Goal: Information Seeking & Learning: Find specific fact

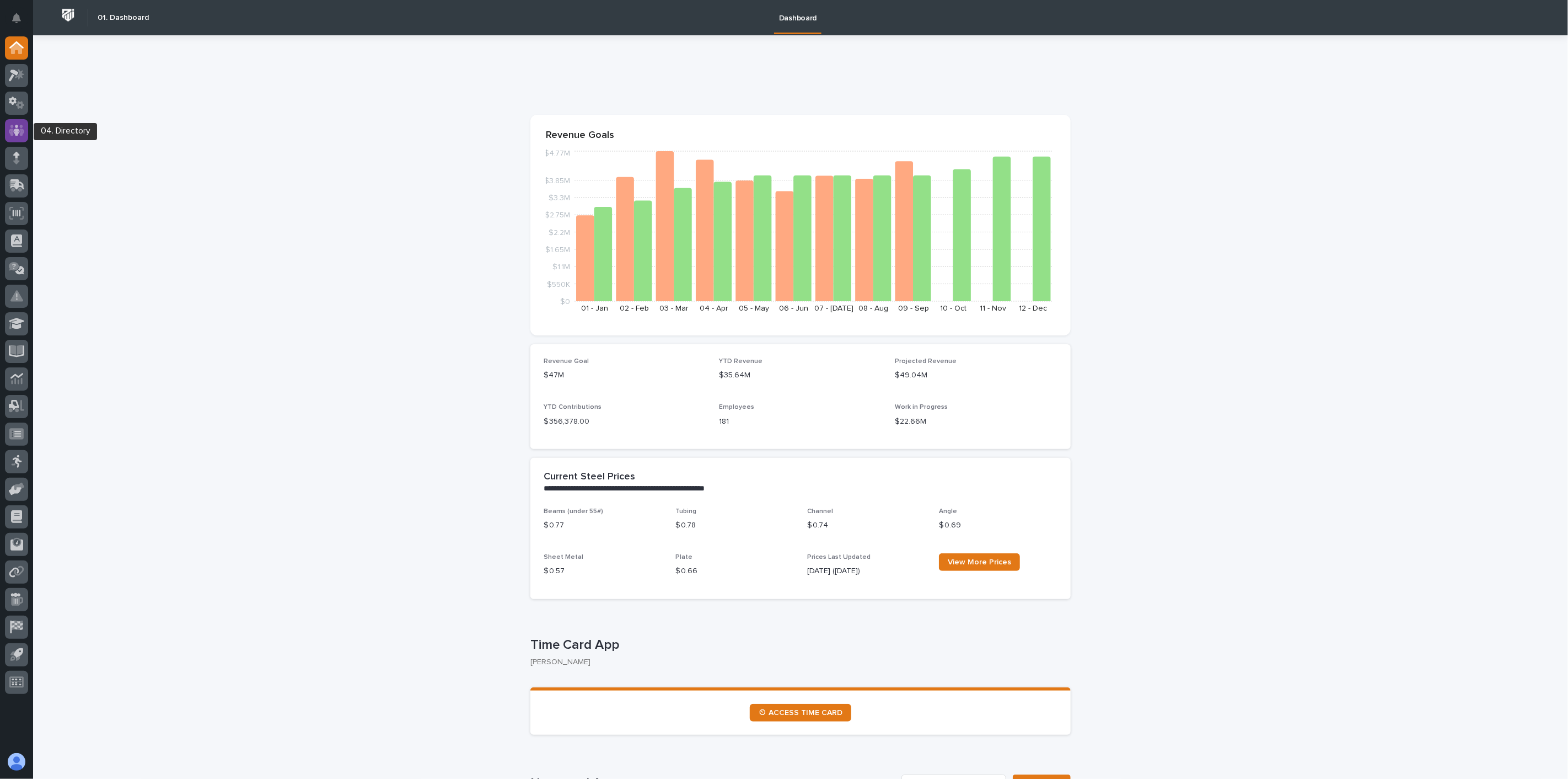
click at [17, 130] on icon at bounding box center [17, 130] width 7 height 11
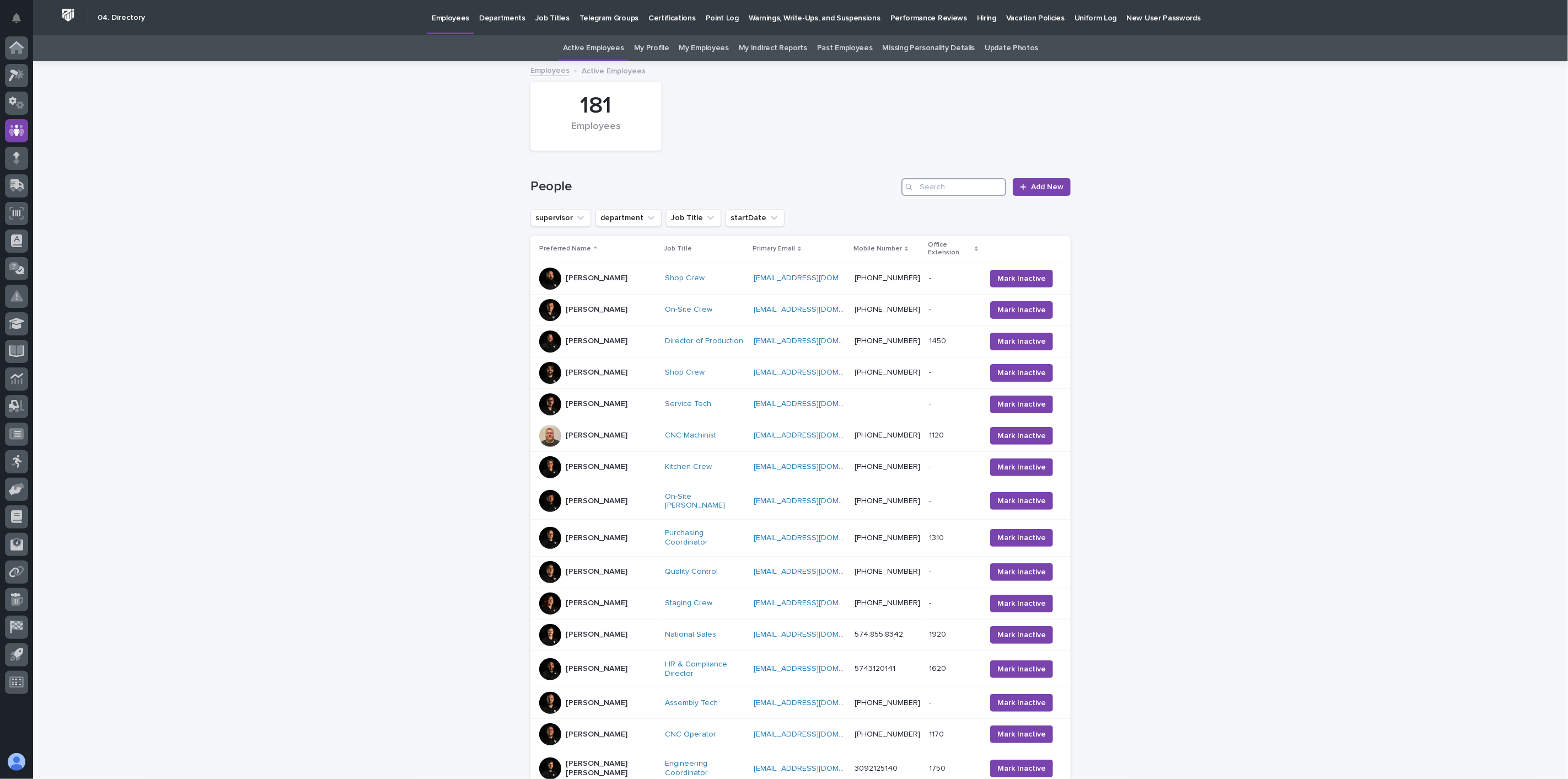
click at [962, 186] on input "Search" at bounding box center [953, 187] width 105 height 18
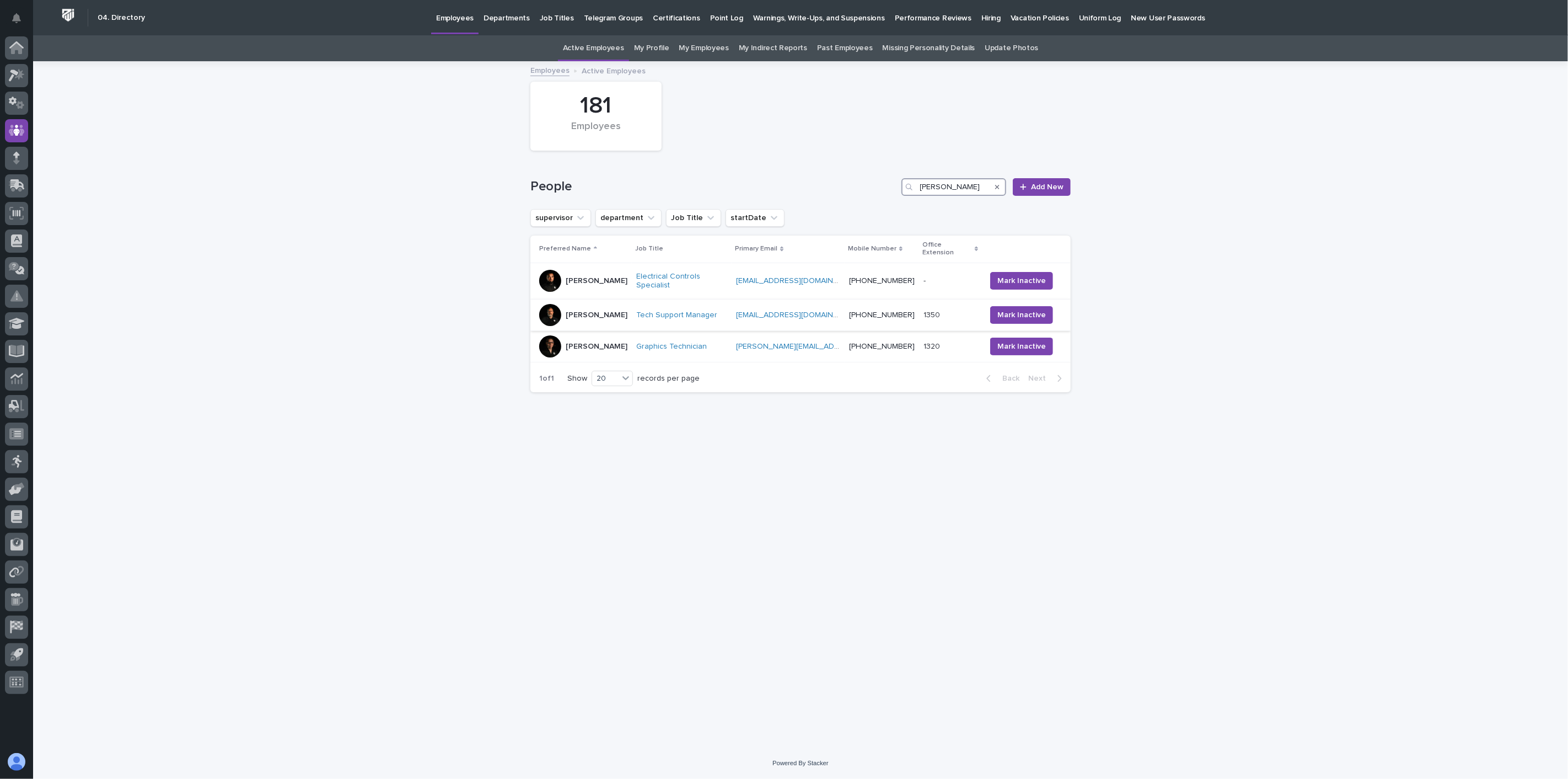
type input "[PERSON_NAME]"
click at [607, 304] on div "[PERSON_NAME]" at bounding box center [583, 315] width 88 height 22
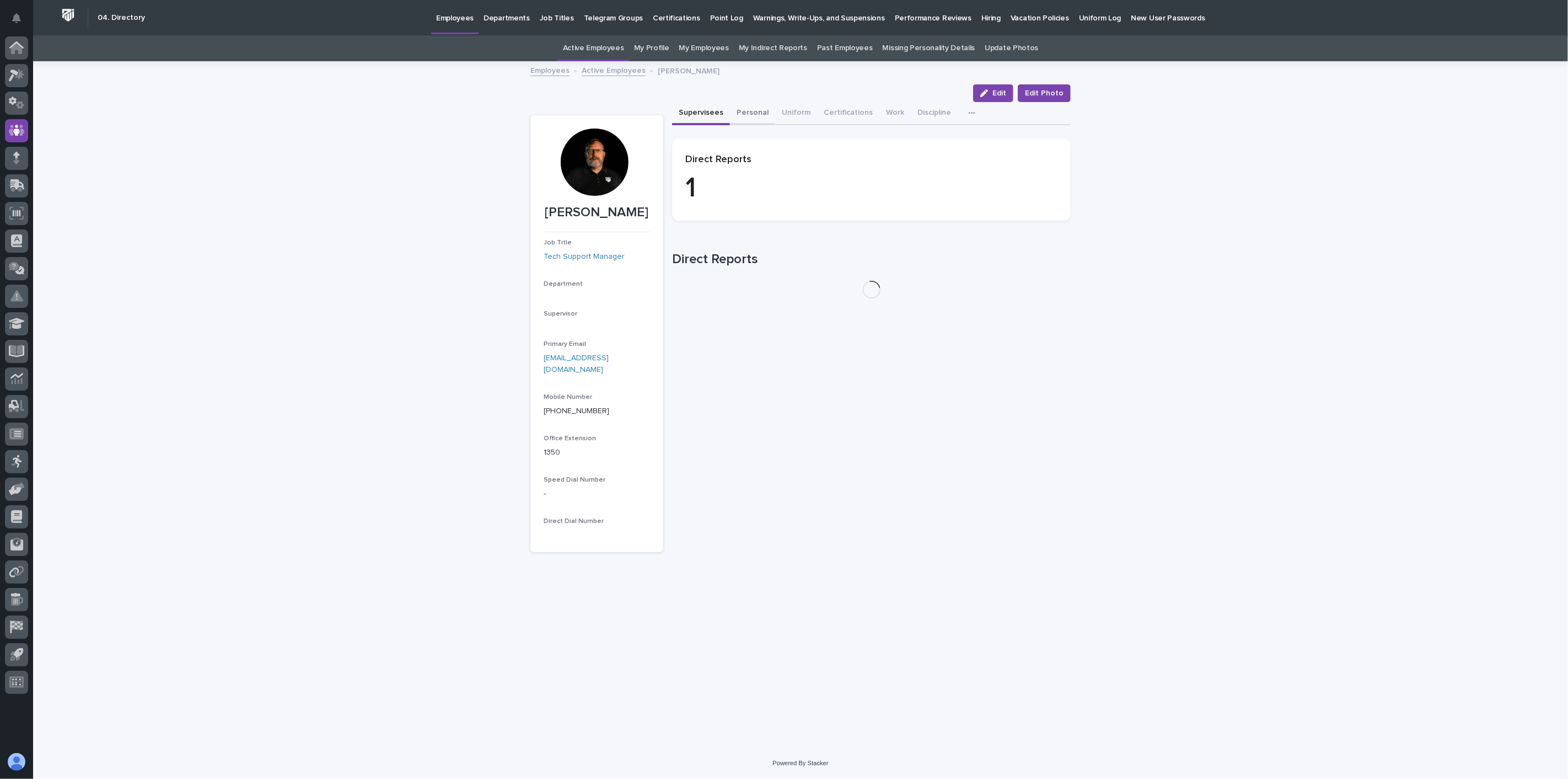
click at [746, 111] on button "Personal" at bounding box center [752, 114] width 45 height 23
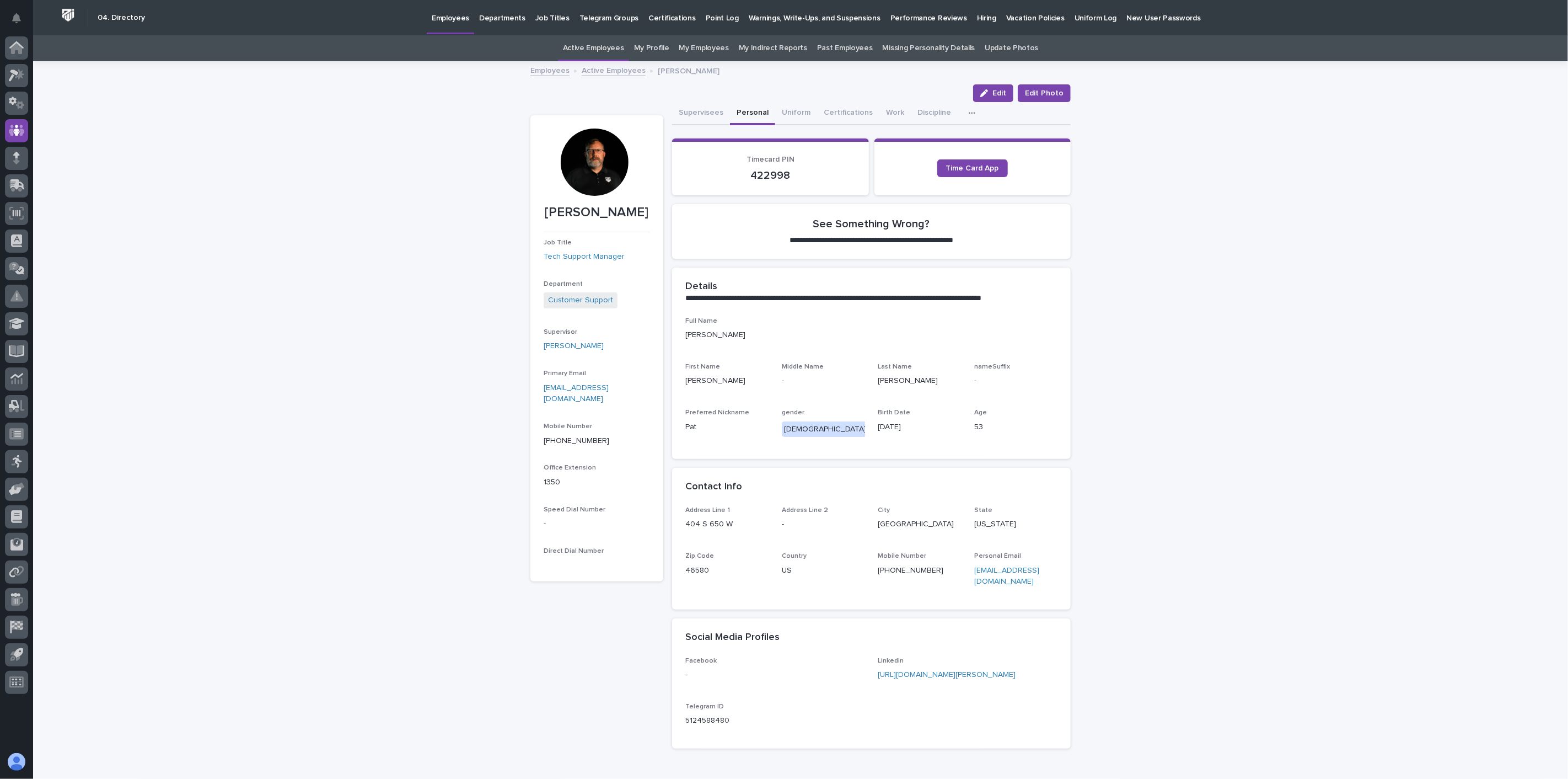
click at [613, 75] on link "Active Employees" at bounding box center [613, 70] width 64 height 13
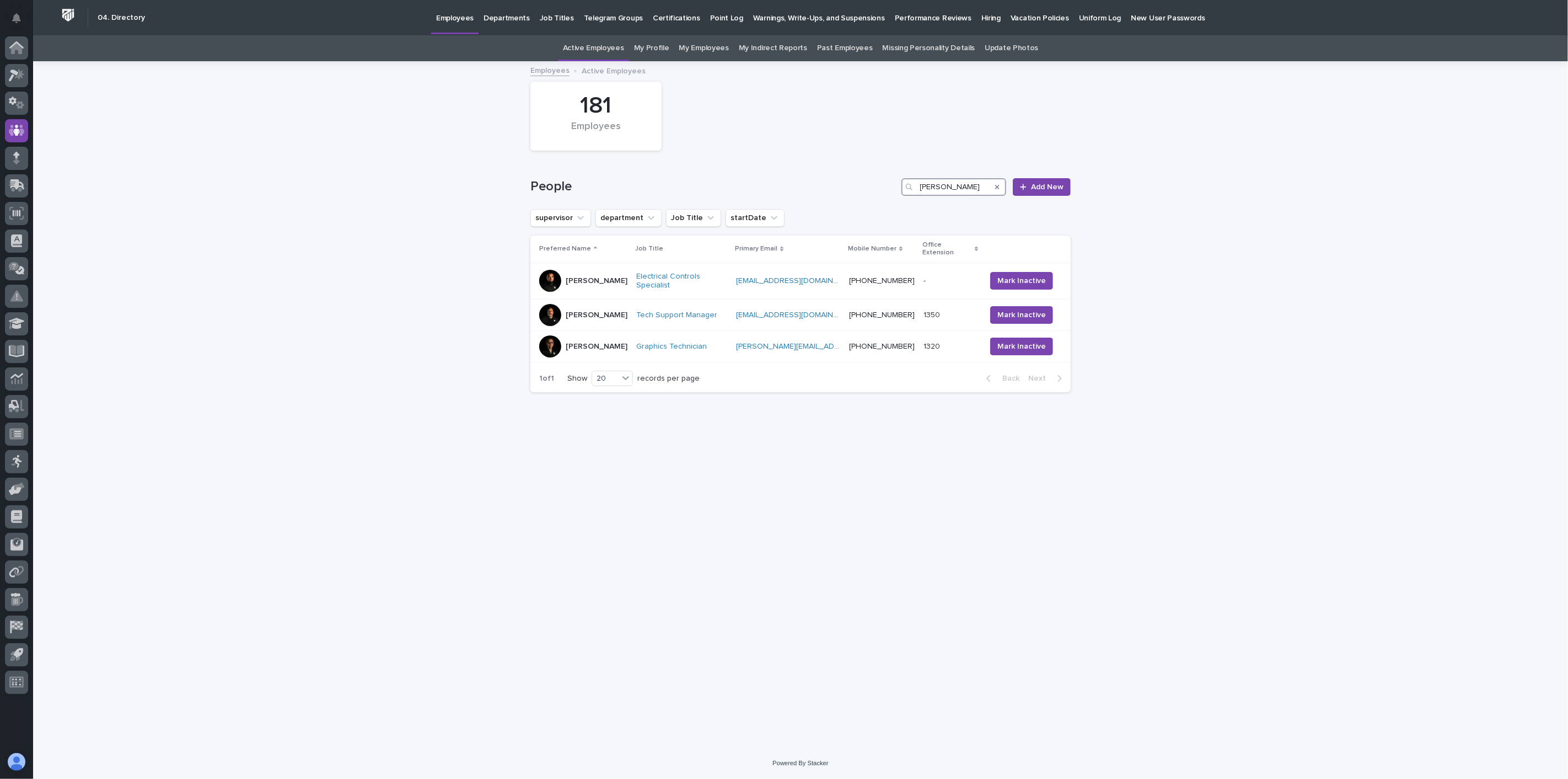
drag, startPoint x: 887, startPoint y: 183, endPoint x: 819, endPoint y: 175, distance: 68.5
click at [819, 175] on div "People [PERSON_NAME] Add New" at bounding box center [800, 183] width 541 height 53
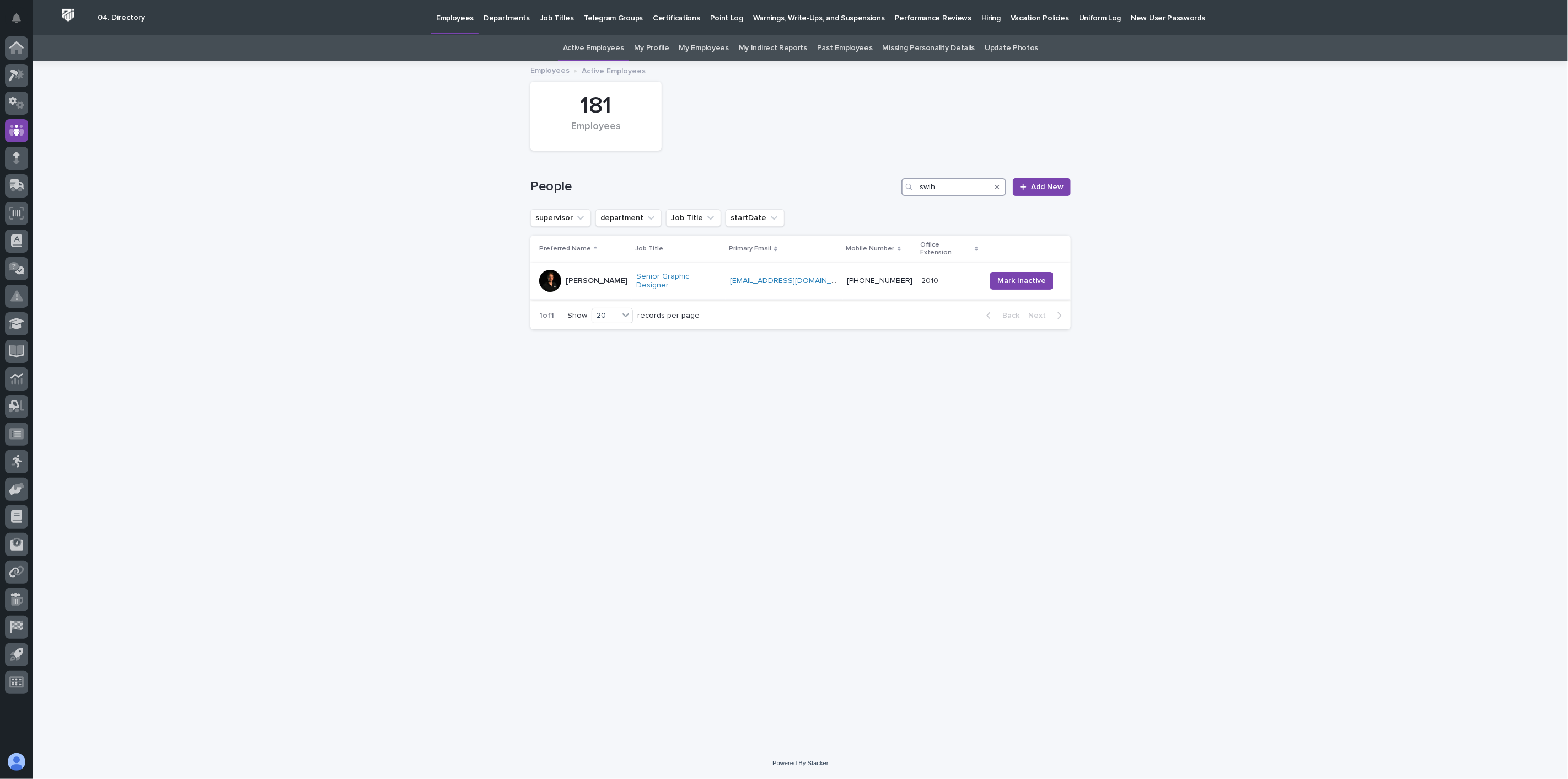
type input "swih"
click at [618, 283] on td "[PERSON_NAME]" at bounding box center [581, 281] width 102 height 37
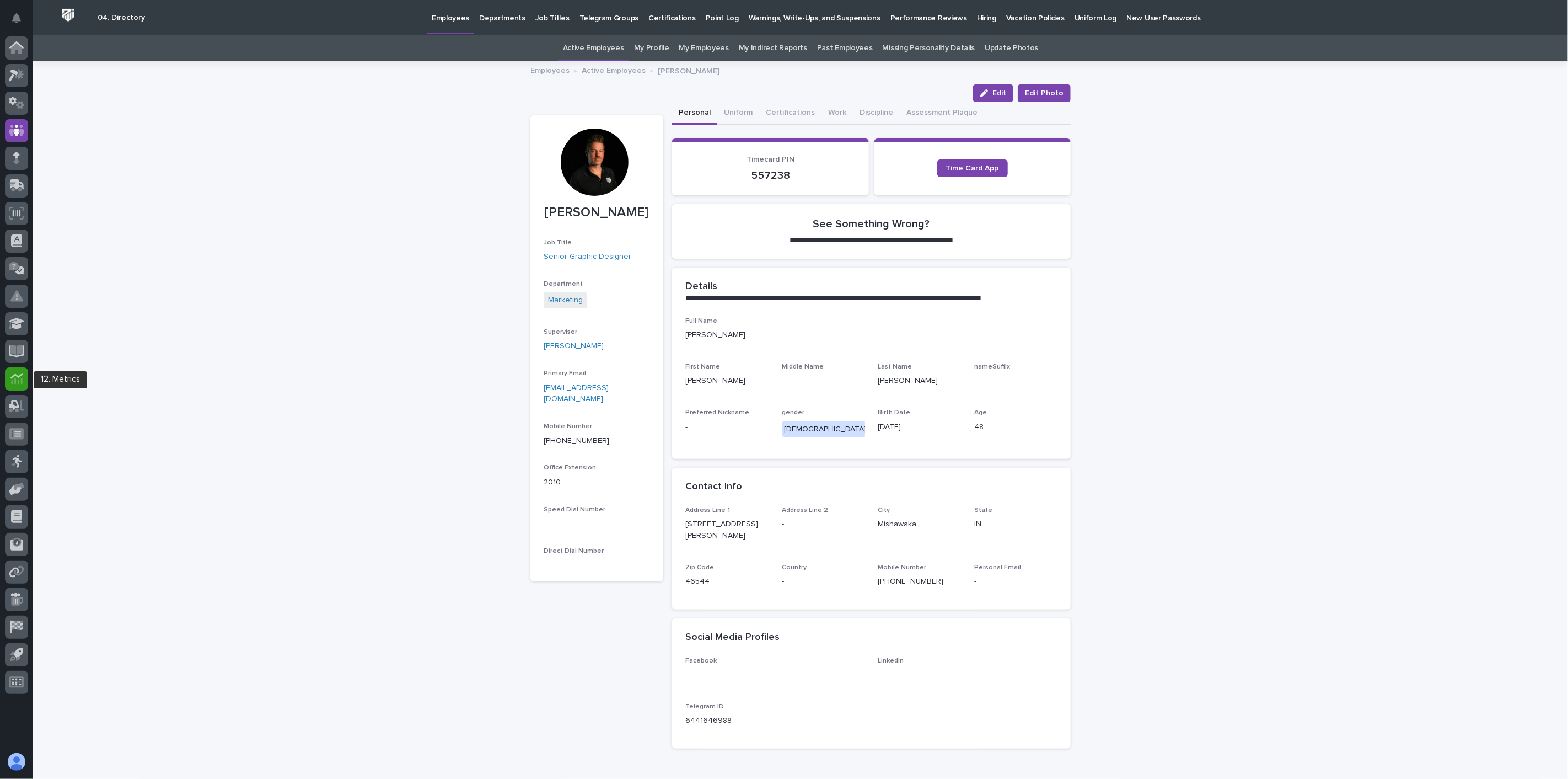
click at [22, 382] on icon at bounding box center [17, 381] width 11 height 7
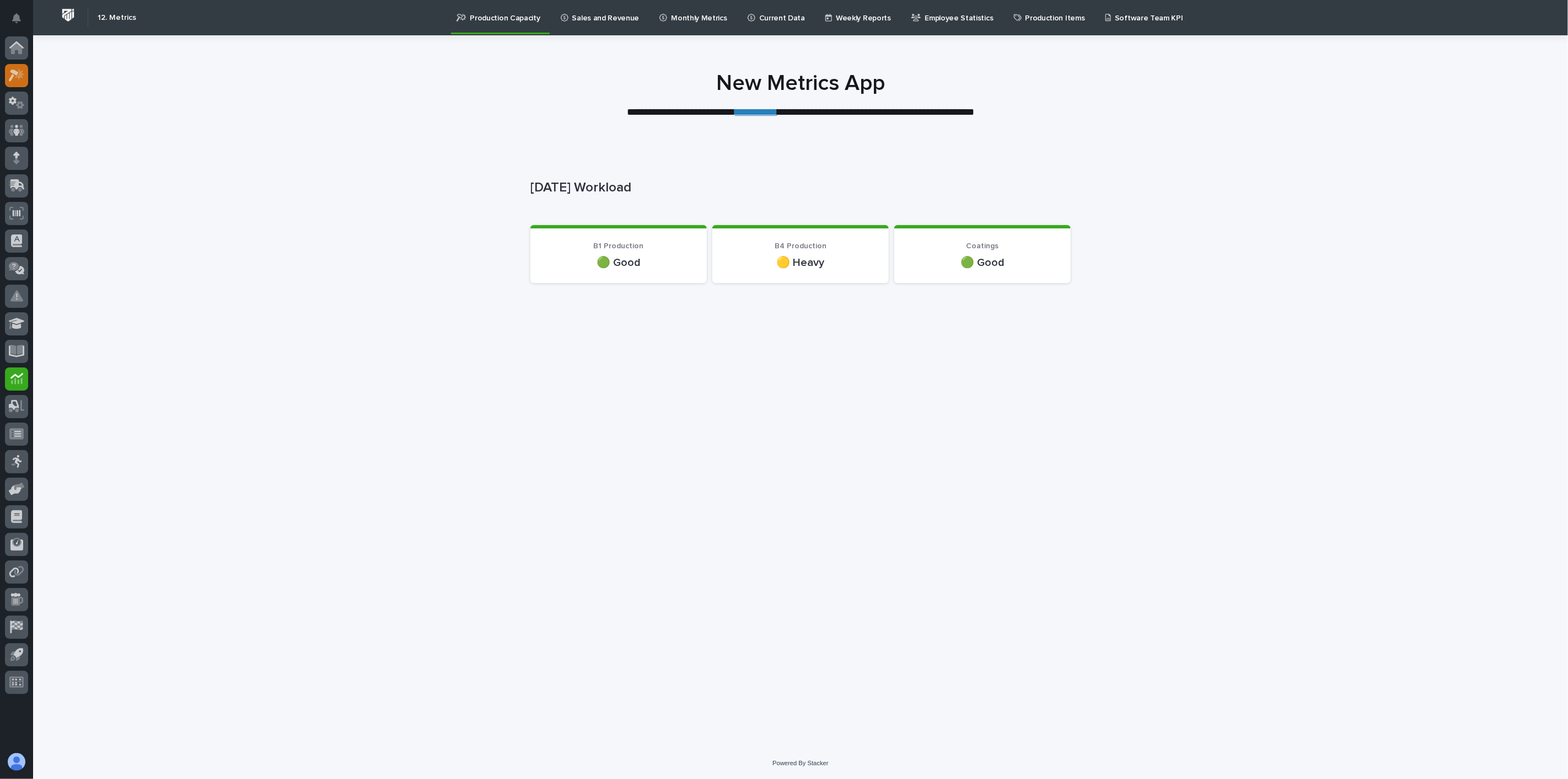
click at [6, 72] on div at bounding box center [17, 75] width 23 height 23
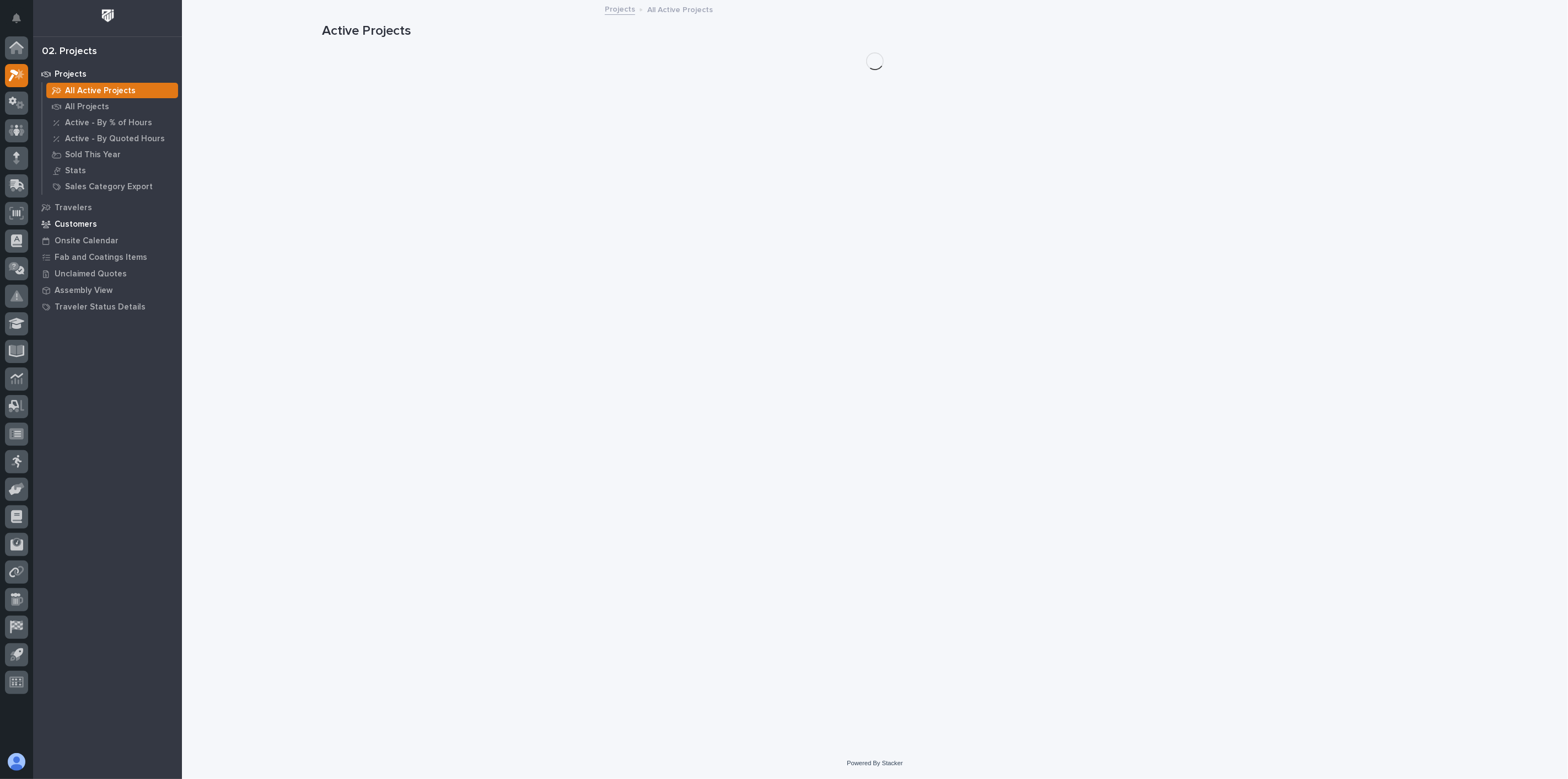
click at [74, 225] on p "Customers" at bounding box center [75, 224] width 42 height 10
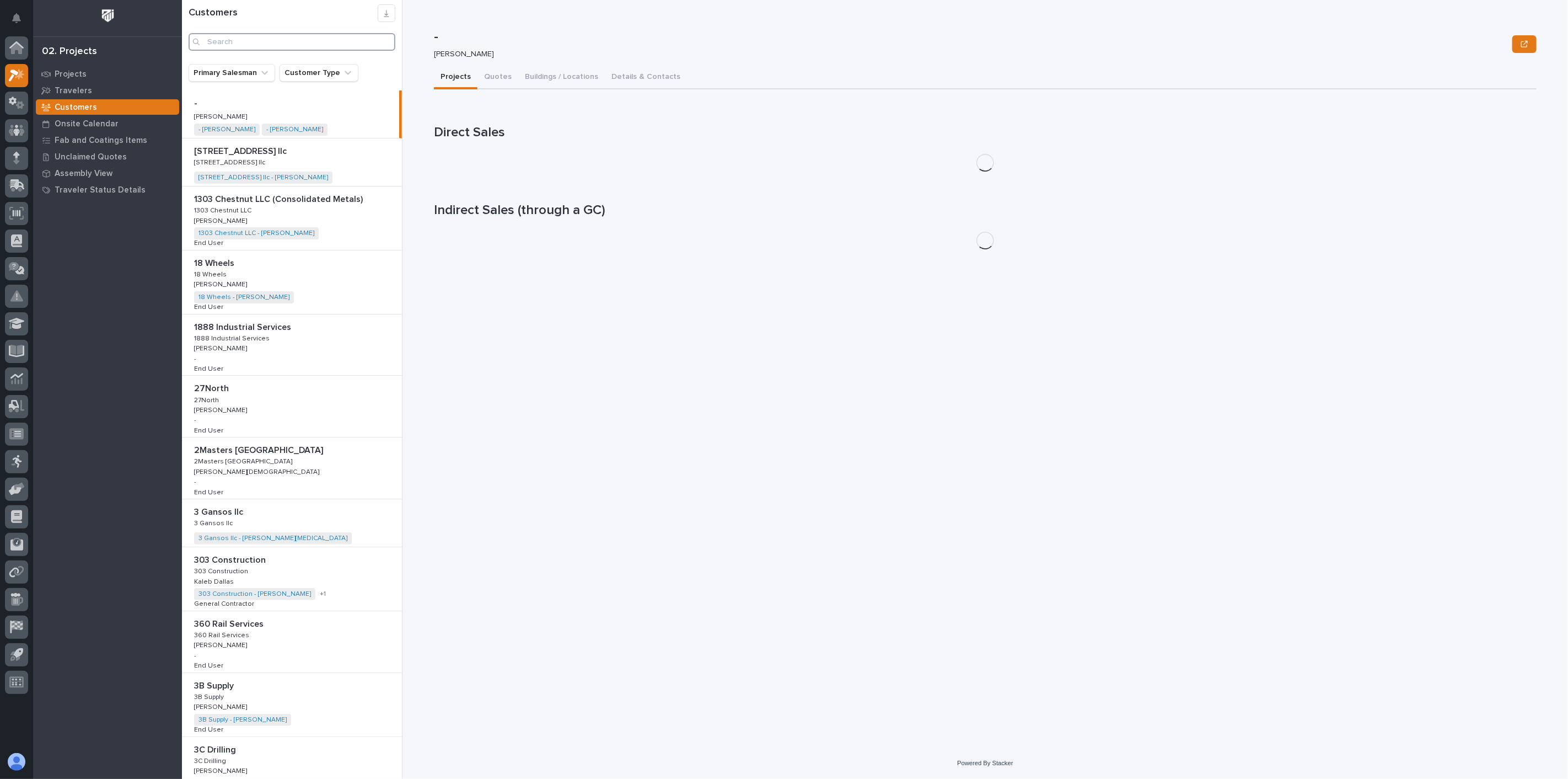
click at [270, 42] on input "Search" at bounding box center [292, 42] width 207 height 18
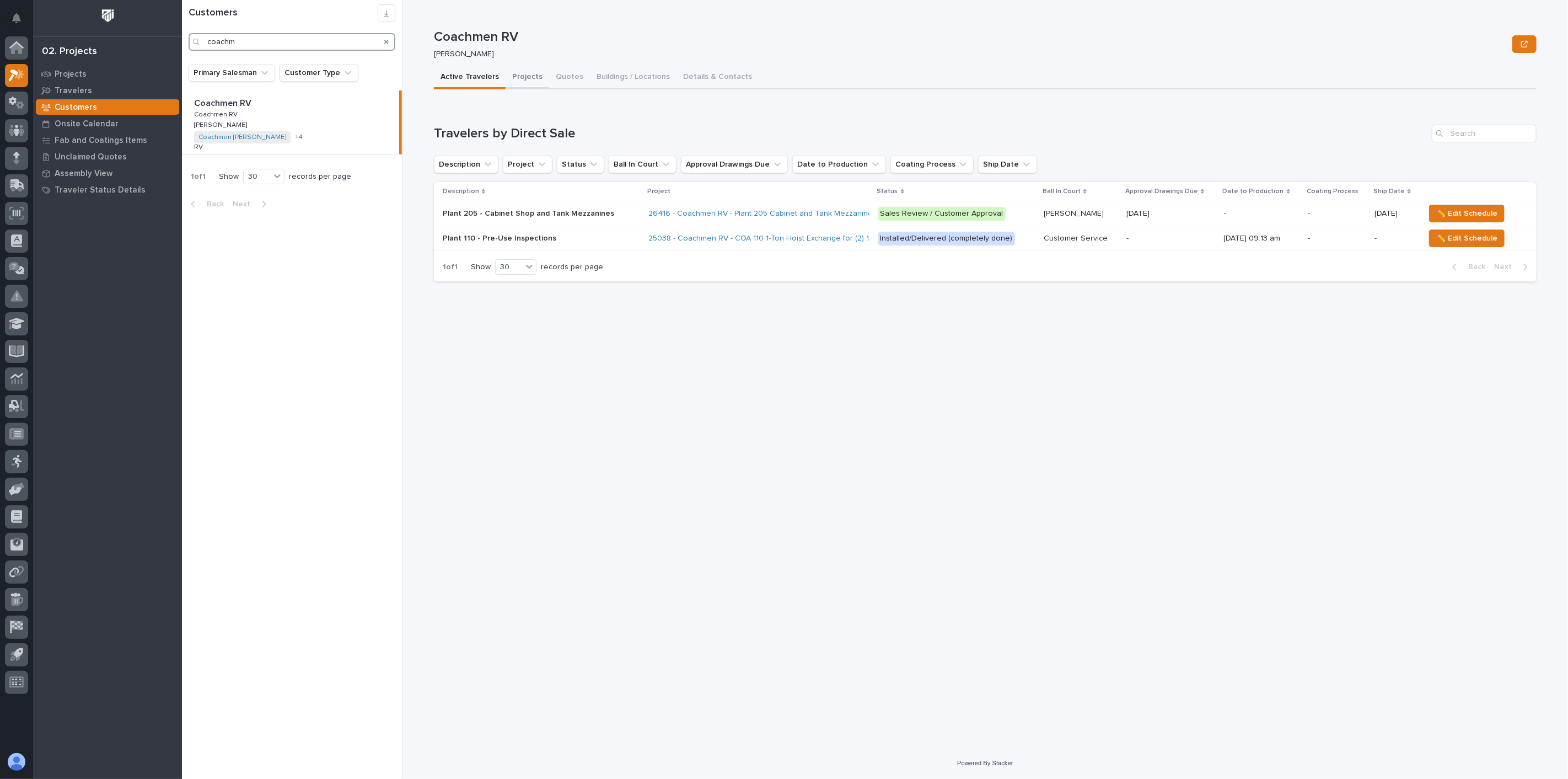
type input "coachm"
click at [530, 73] on button "Projects" at bounding box center [527, 78] width 43 height 23
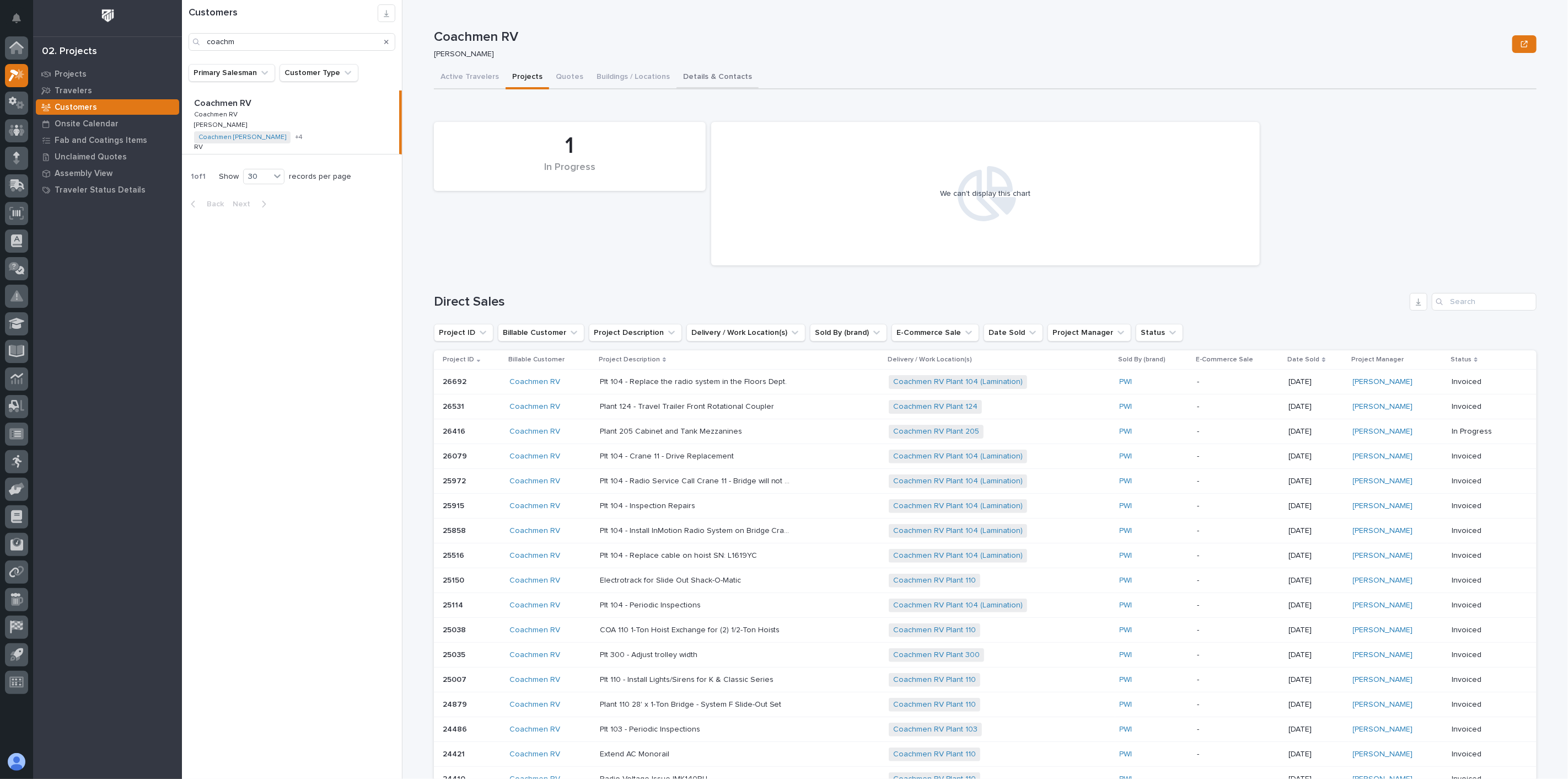
click at [680, 75] on button "Details & Contacts" at bounding box center [718, 78] width 82 height 23
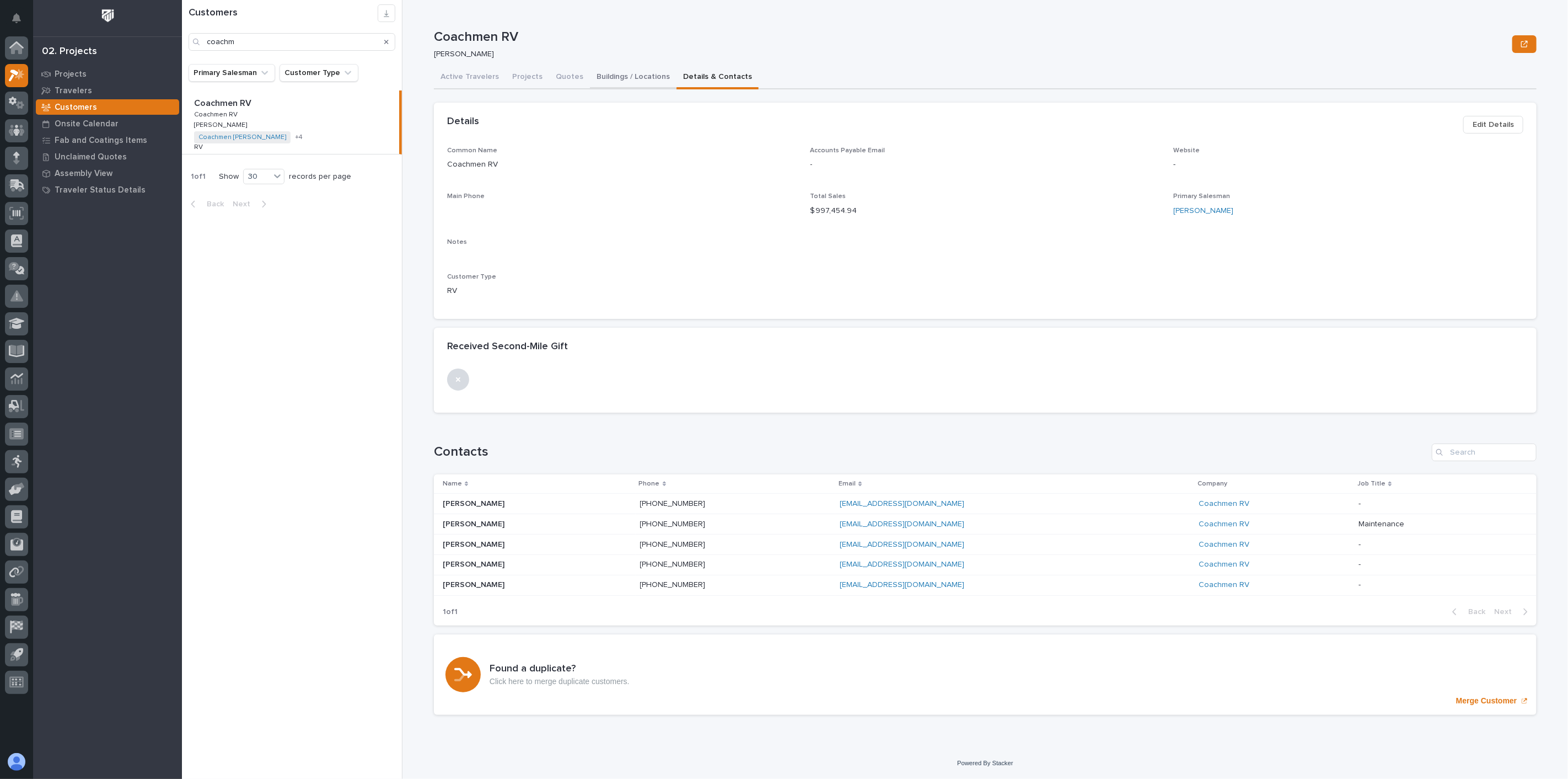
click at [617, 75] on button "Buildings / Locations" at bounding box center [633, 78] width 86 height 23
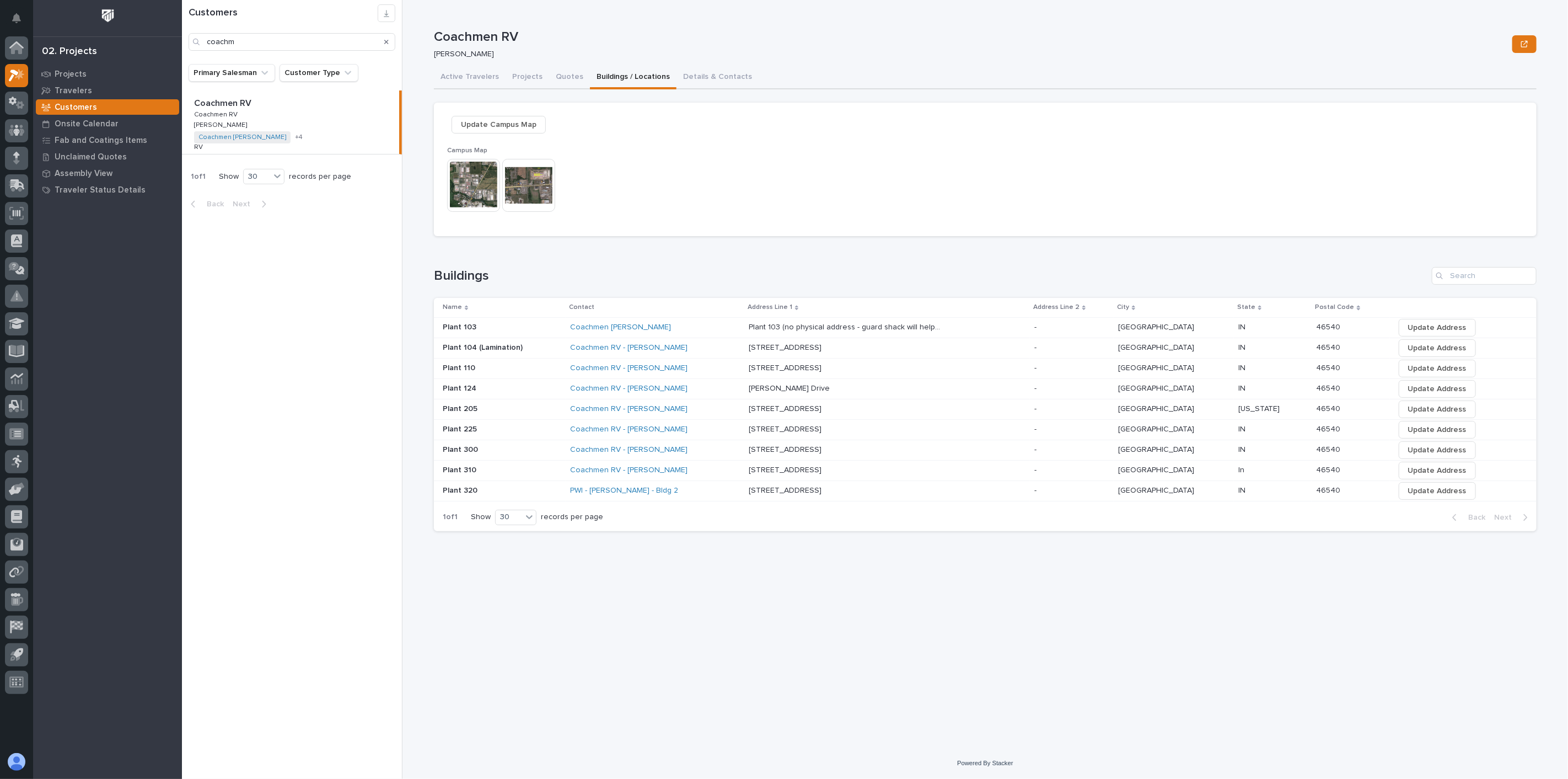
click at [468, 183] on img at bounding box center [473, 185] width 53 height 53
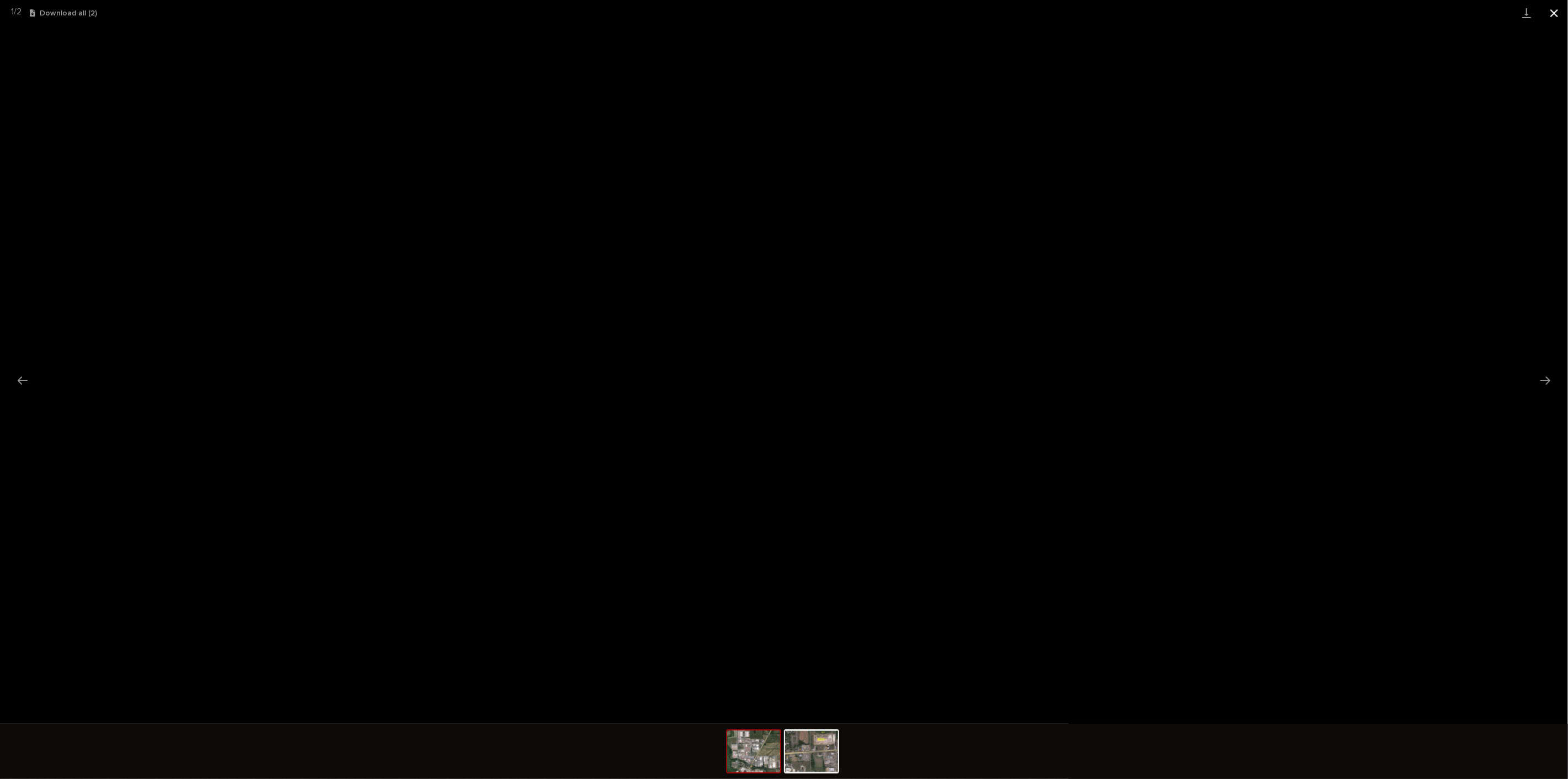
click at [1556, 12] on button "Close gallery" at bounding box center [1554, 13] width 28 height 26
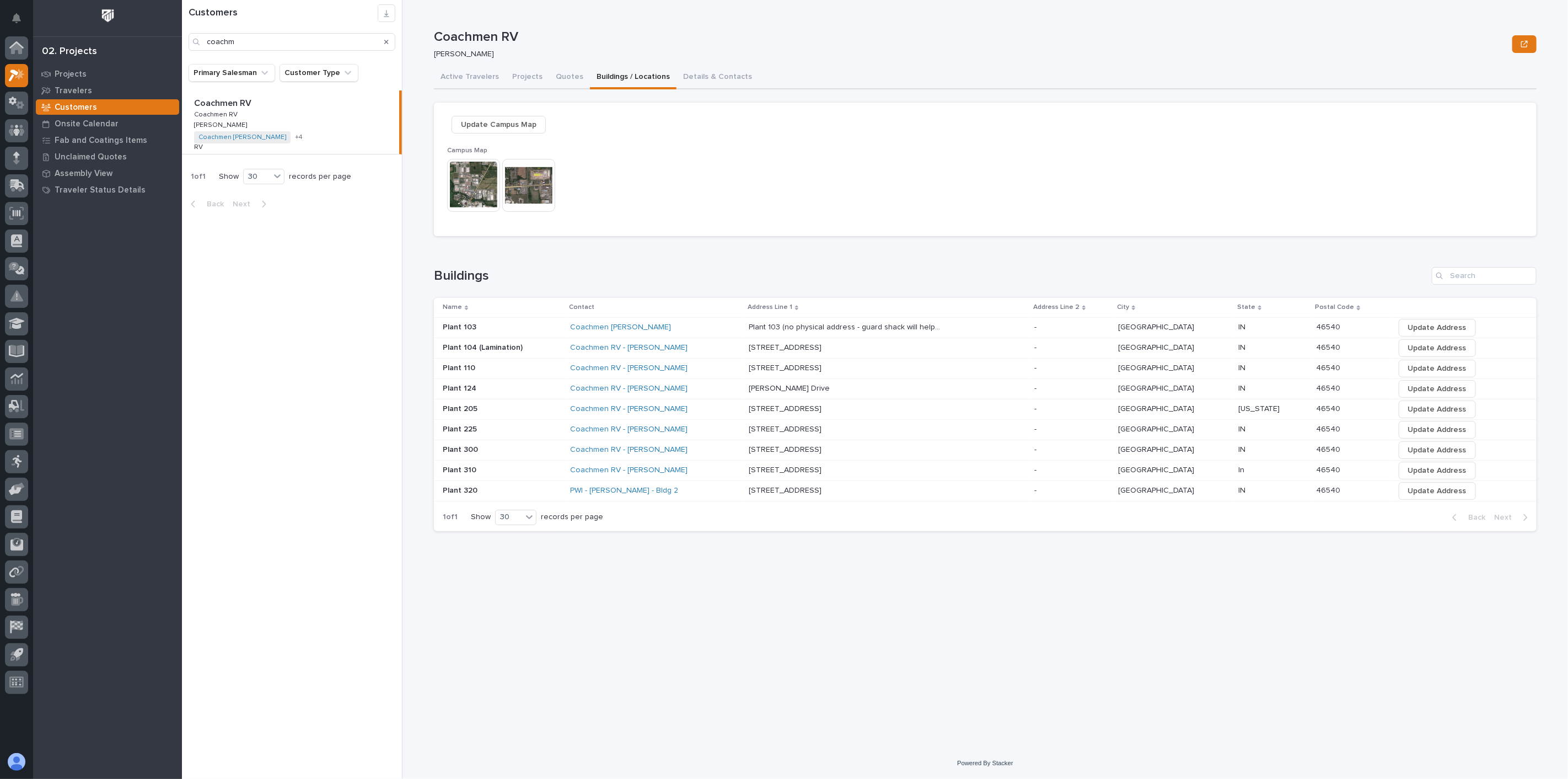
click at [536, 180] on img at bounding box center [528, 185] width 53 height 53
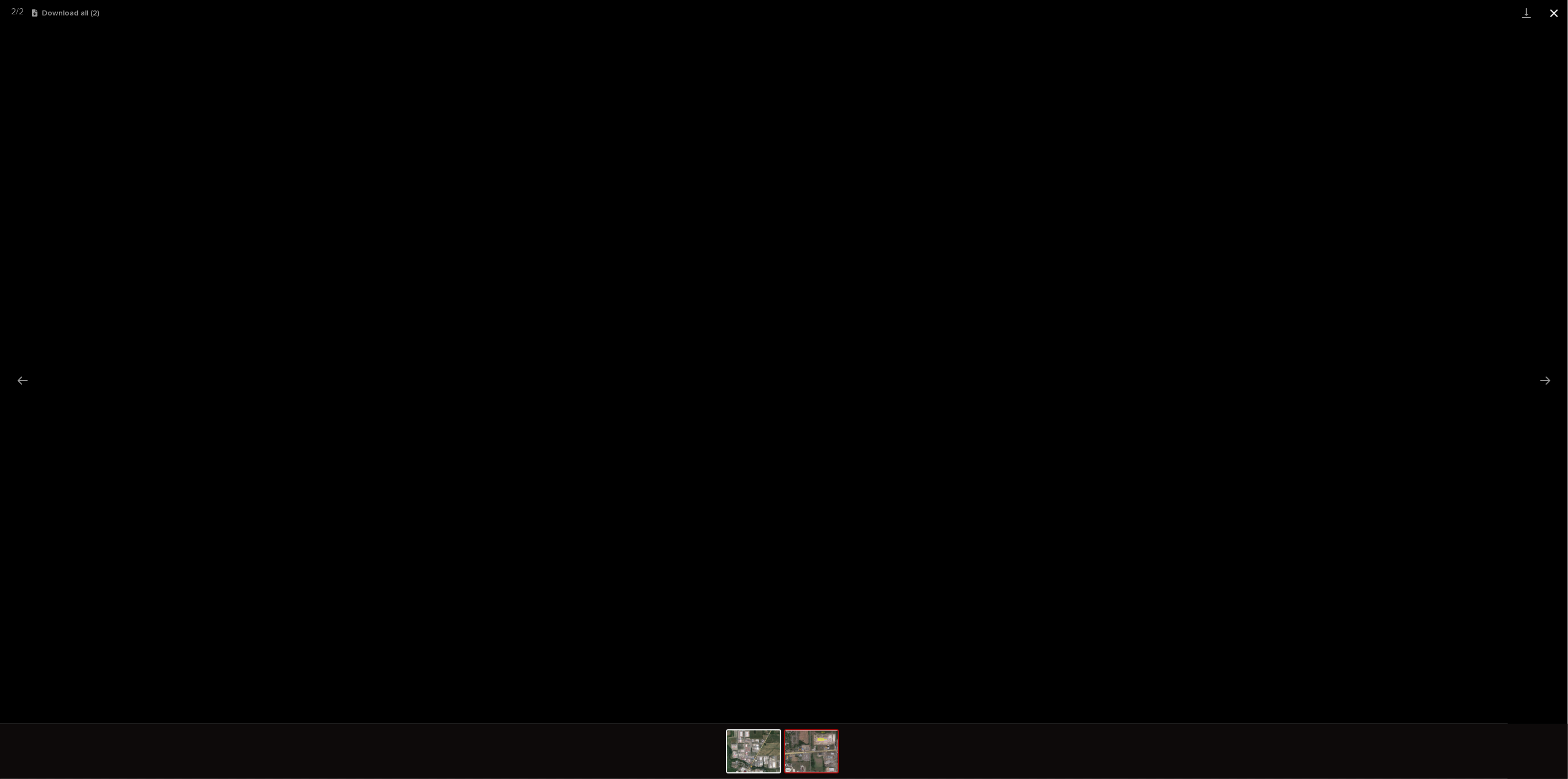
click at [1553, 14] on button "Close gallery" at bounding box center [1554, 13] width 28 height 26
